Goal: Task Accomplishment & Management: Manage account settings

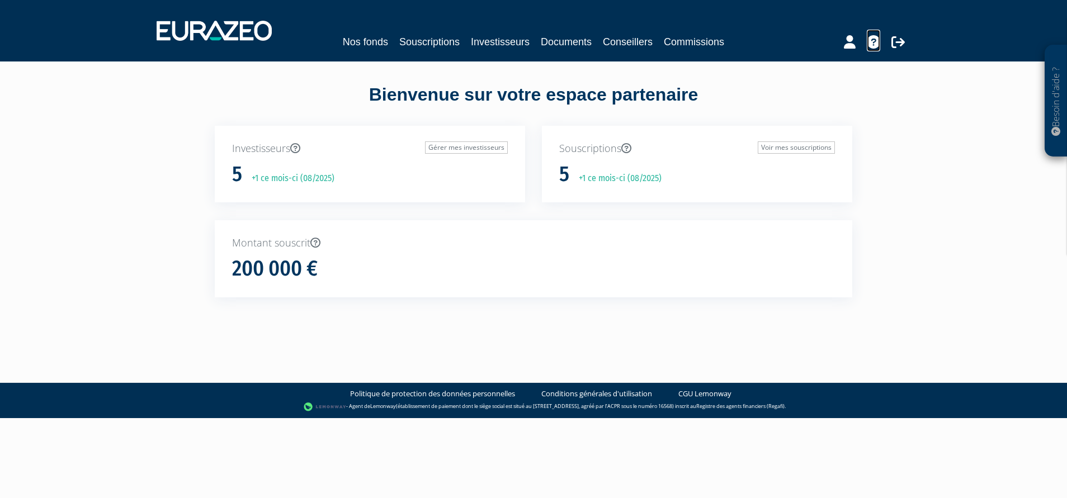
click at [874, 39] on icon at bounding box center [873, 41] width 13 height 13
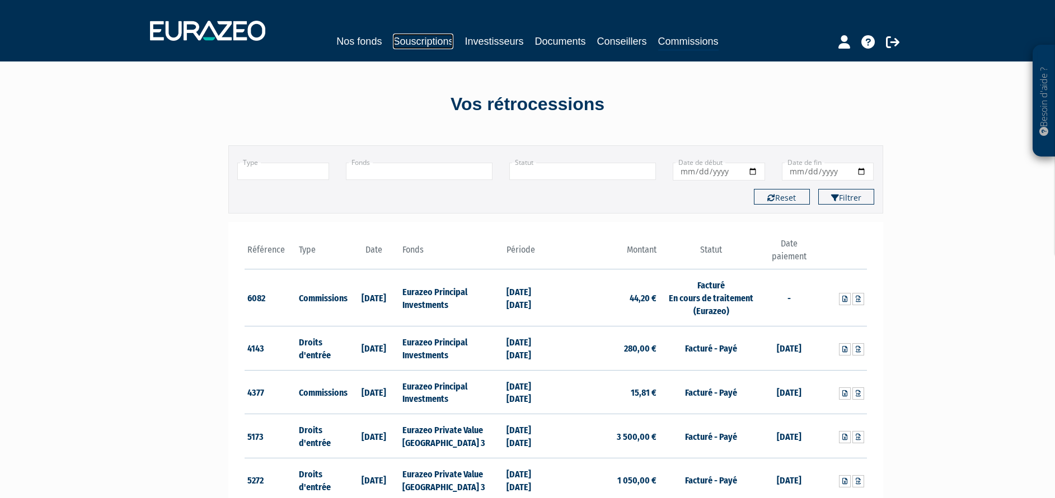
click at [394, 43] on link "Souscriptions" at bounding box center [423, 42] width 60 height 16
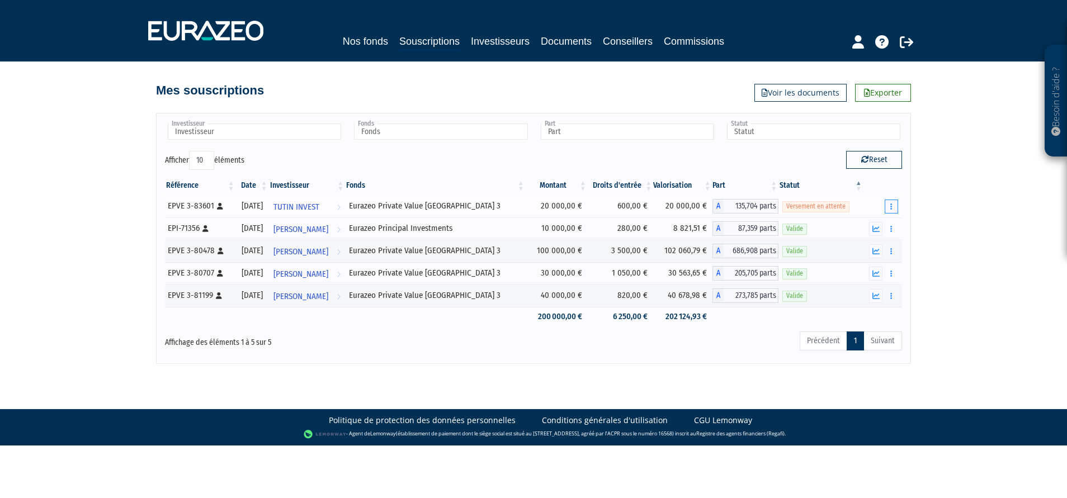
click at [894, 206] on button "button" at bounding box center [891, 207] width 13 height 14
click at [858, 252] on link "Réaliser le versement" at bounding box center [853, 247] width 83 height 18
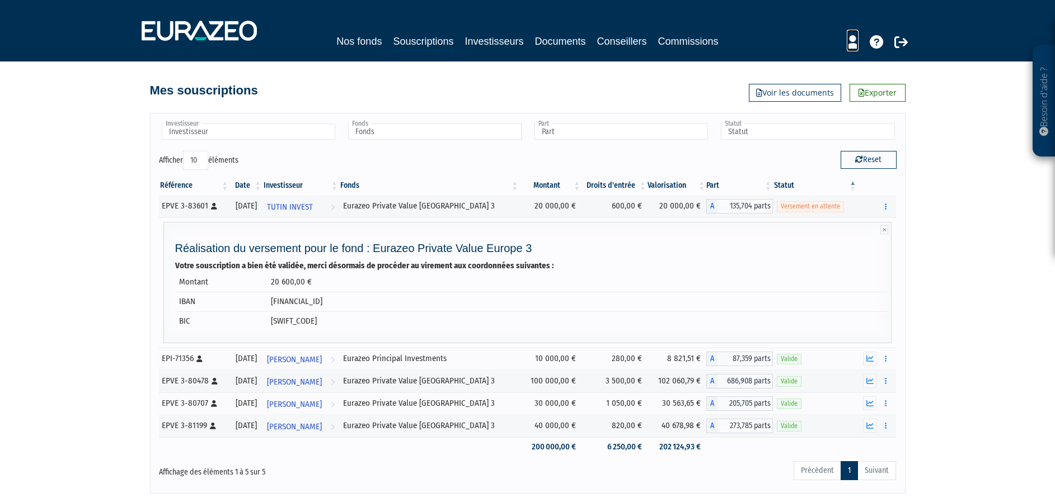
click at [848, 41] on icon at bounding box center [852, 41] width 12 height 13
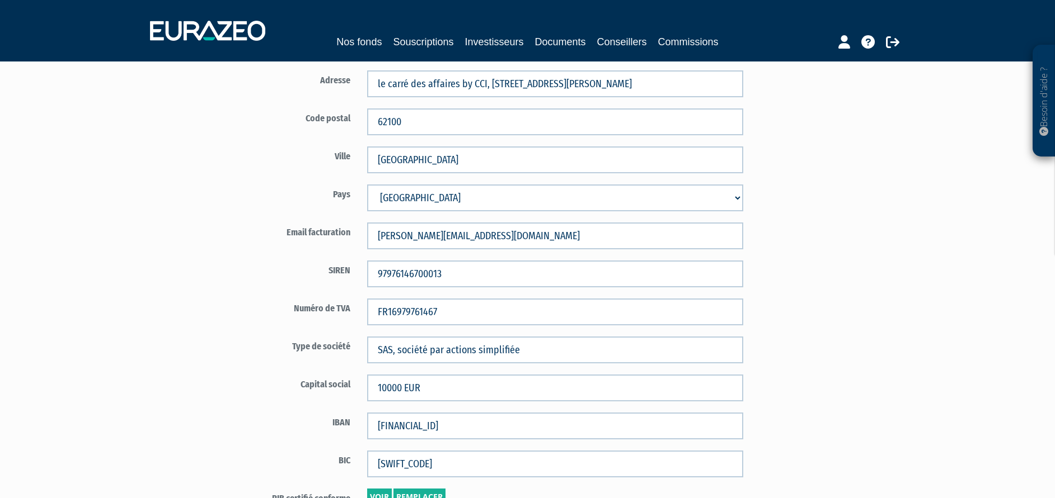
scroll to position [651, 0]
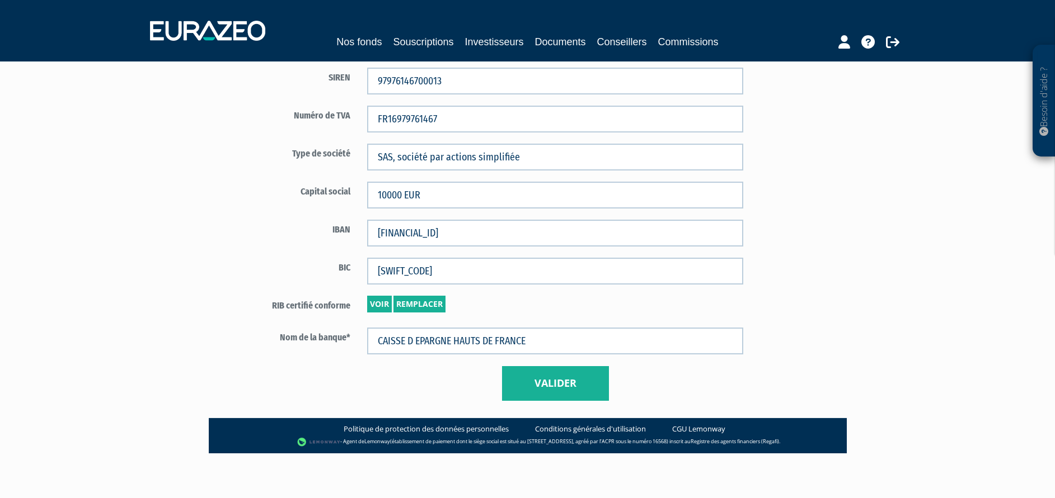
click at [1044, 131] on icon at bounding box center [1043, 131] width 9 height 9
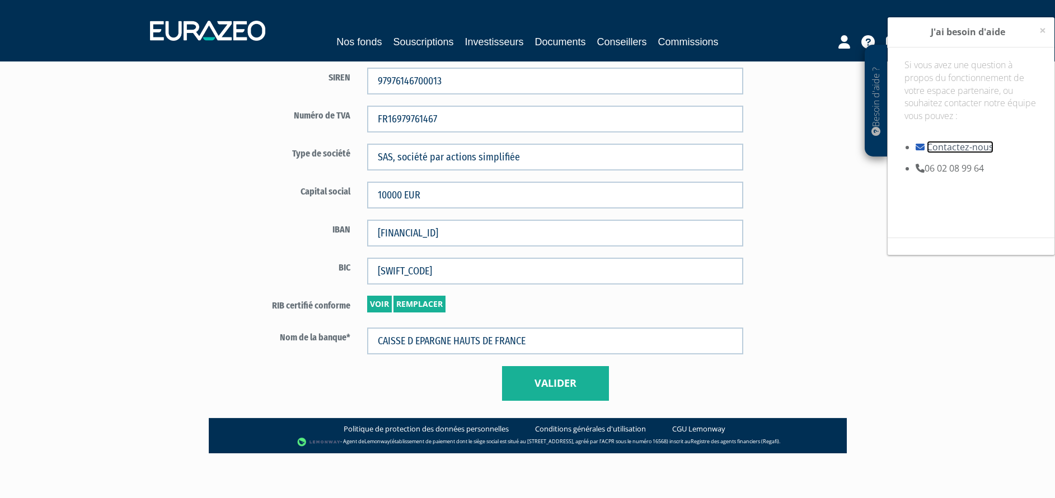
click at [980, 147] on link "Contactez-nous" at bounding box center [959, 147] width 67 height 12
click at [427, 37] on link "Souscriptions" at bounding box center [423, 42] width 60 height 16
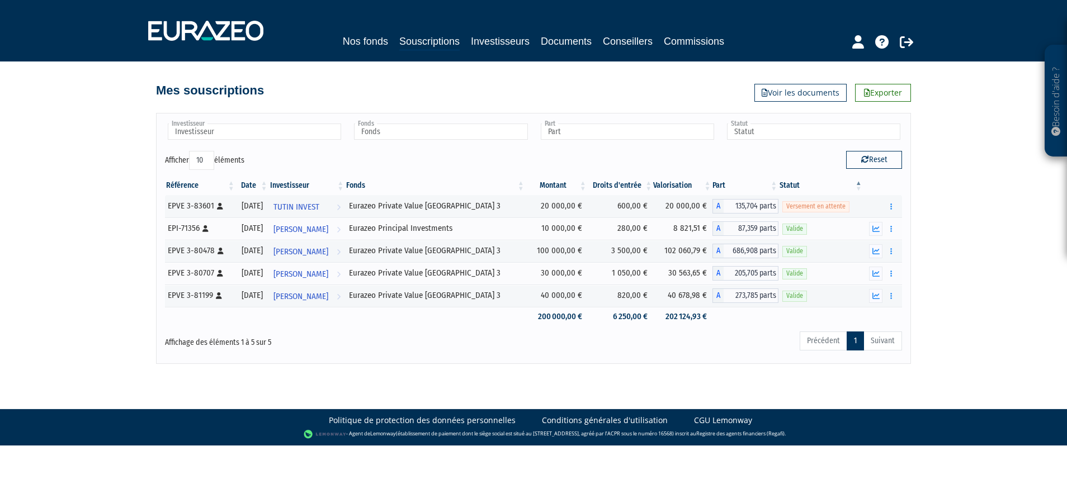
click at [657, 76] on div "Mes souscriptions Exporter Voir les documents" at bounding box center [533, 85] width 755 height 25
click at [970, 149] on div "Besoin d'aide ? × J'ai besoin d'aide Si vous avez une question à propos du fonc…" at bounding box center [533, 182] width 1067 height 364
click at [83, 214] on div "Besoin d'aide ? × J'ai besoin d'aide Si vous avez une question à propos du fonc…" at bounding box center [533, 182] width 1067 height 364
